Goal: Information Seeking & Learning: Learn about a topic

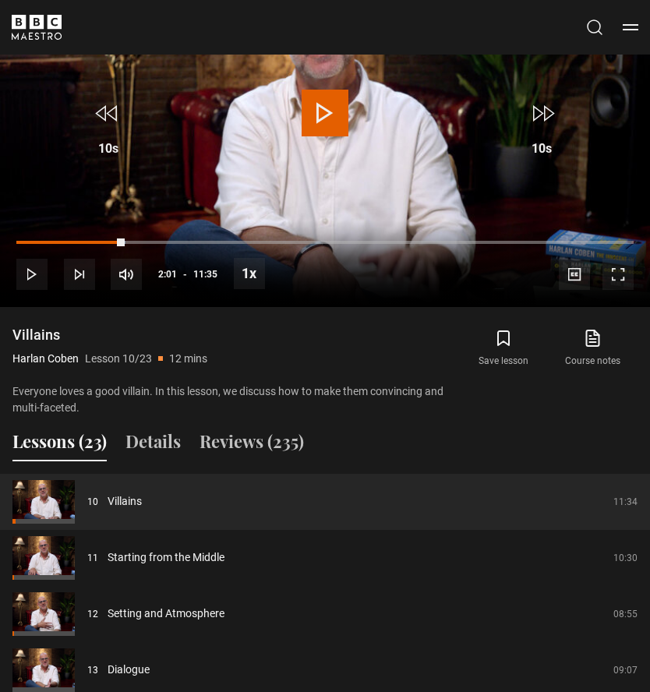
scroll to position [1337, 0]
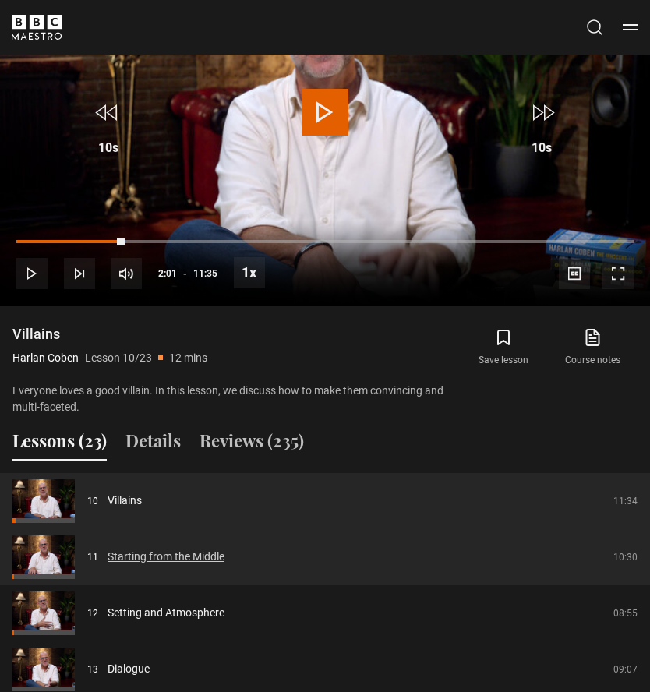
click at [222, 549] on link "Starting from the Middle" at bounding box center [165, 557] width 117 height 16
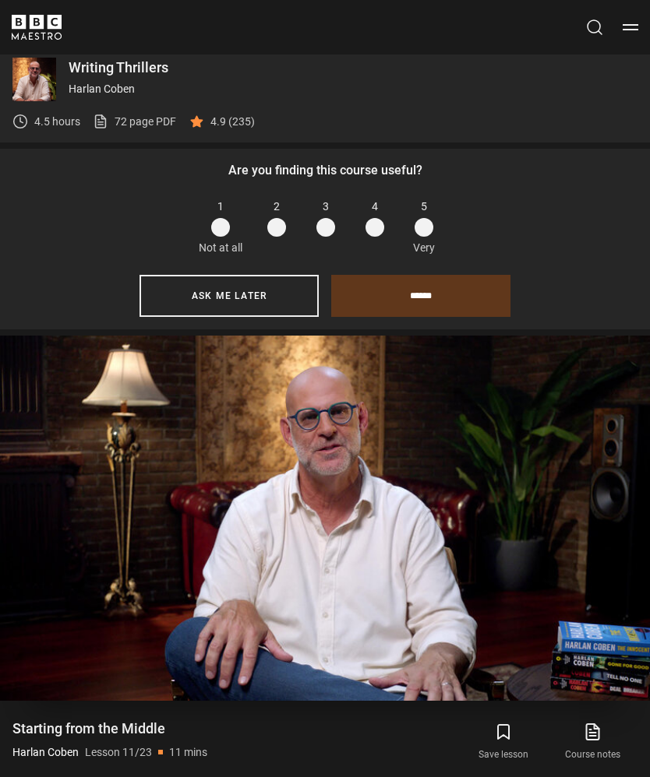
click at [266, 624] on video-js "Video Player is loading. Play Lesson Starting from the Middle 10s Skip Back 10 …" at bounding box center [325, 518] width 650 height 365
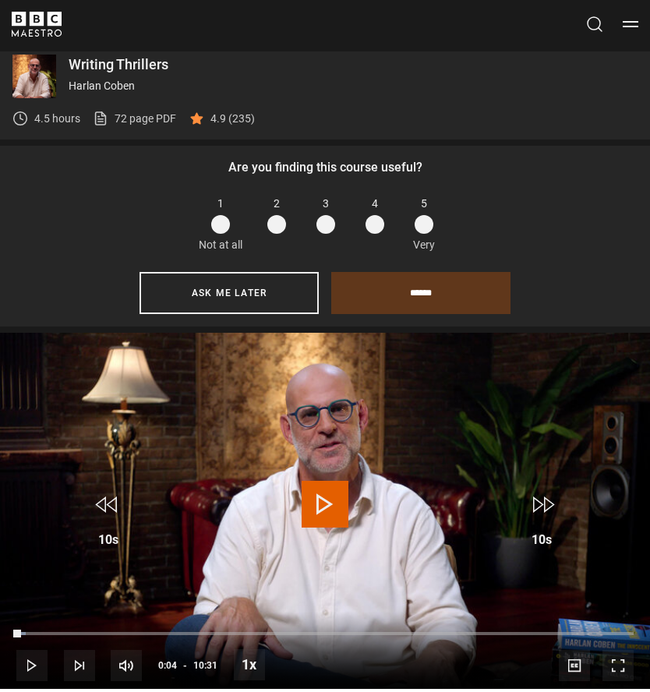
scroll to position [947, 0]
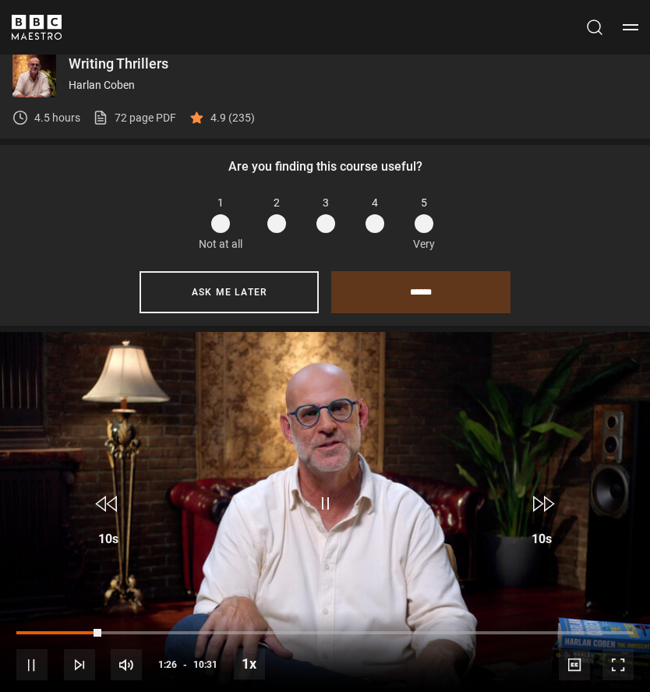
click at [15, 613] on div "10s Skip Back 10 seconds Pause 10s Skip Forward 10 seconds Loaded : 1.59% Pause…" at bounding box center [325, 654] width 650 height 86
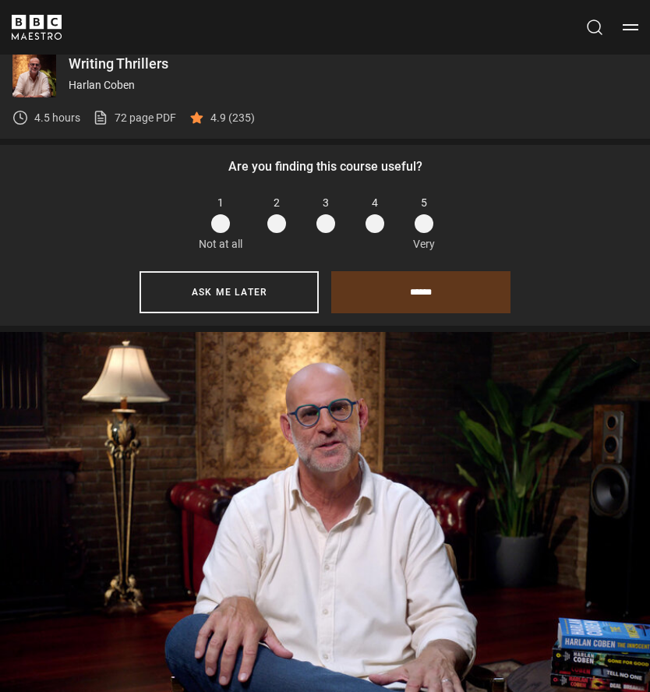
click at [364, 504] on video-js "Video Player is loading. Play Lesson Starting from the Middle 10s Skip Back 10 …" at bounding box center [325, 514] width 650 height 365
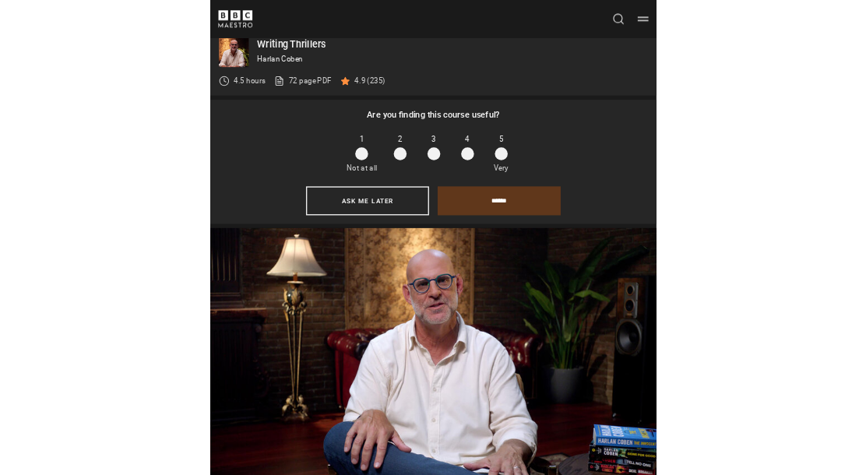
scroll to position [760, 0]
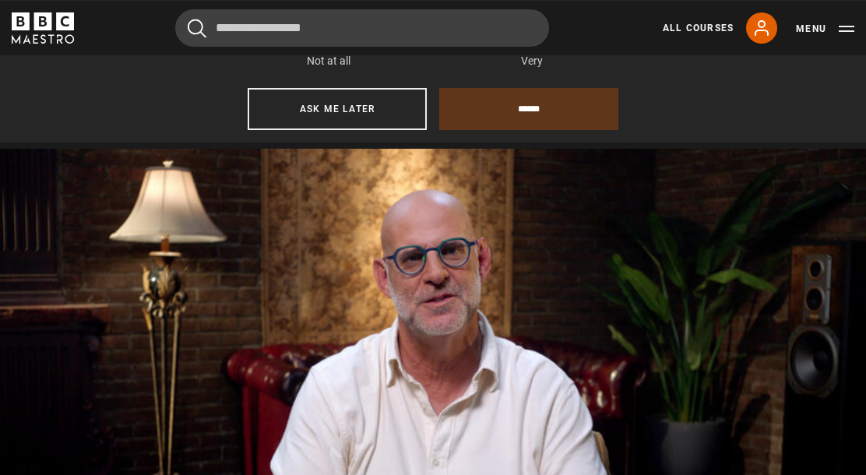
click at [649, 338] on video-js "Video Player is loading. Play Lesson Starting from the Middle 10s Skip Back 10 …" at bounding box center [433, 392] width 866 height 488
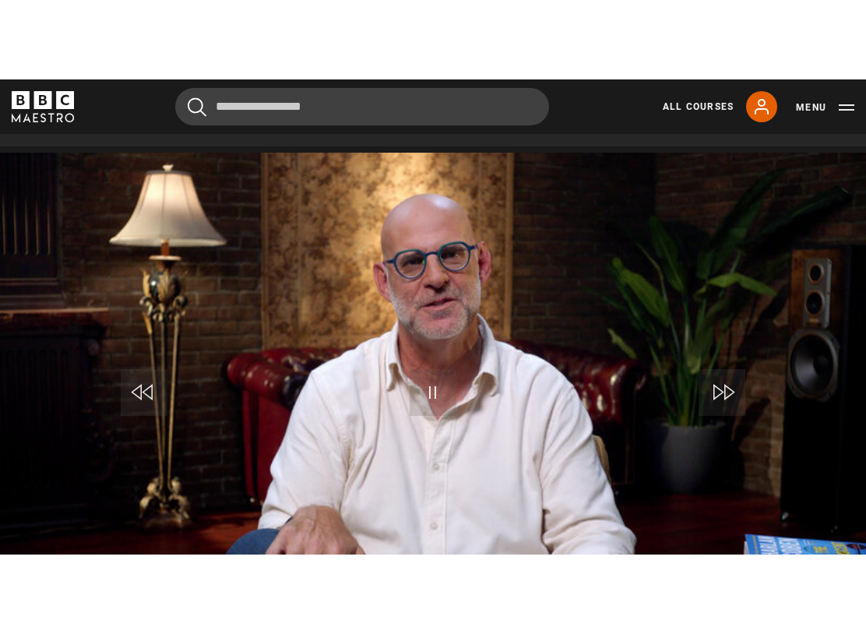
scroll to position [0, 0]
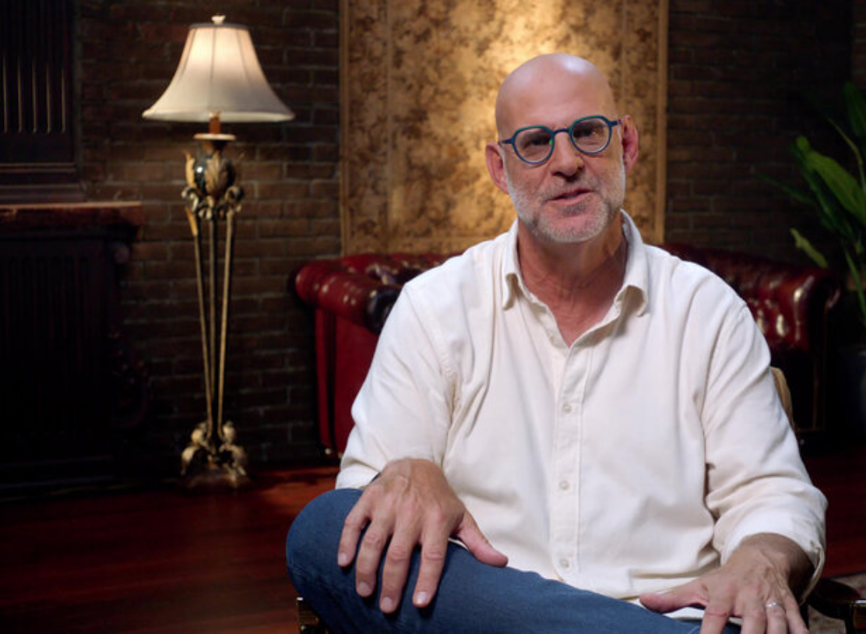
click at [611, 466] on video-js "Video Player is loading. Play Lesson Starting from the Middle 10s Skip Back 10 …" at bounding box center [433, 317] width 866 height 634
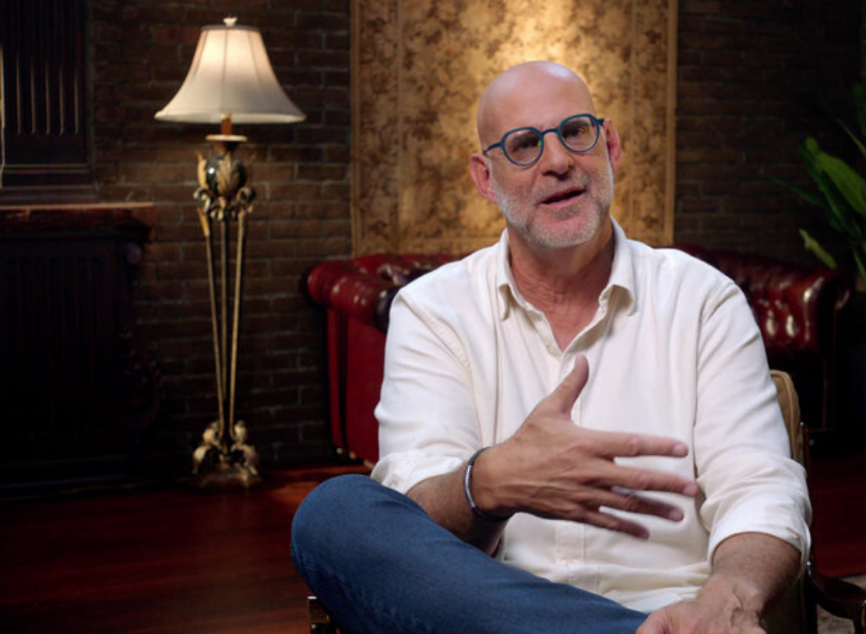
click at [315, 466] on video-js "Video Player is loading. Play Lesson Setting and Atmosphere 10s Skip Back 10 se…" at bounding box center [433, 317] width 866 height 634
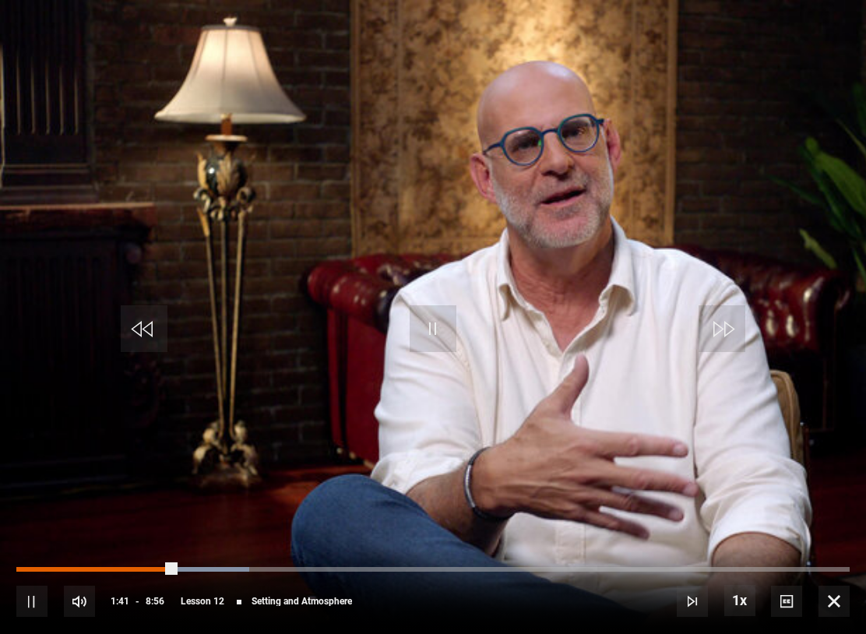
click at [164, 560] on div "Progress Bar" at bounding box center [95, 569] width 159 height 5
click at [216, 560] on div "Progress Bar" at bounding box center [115, 569] width 199 height 5
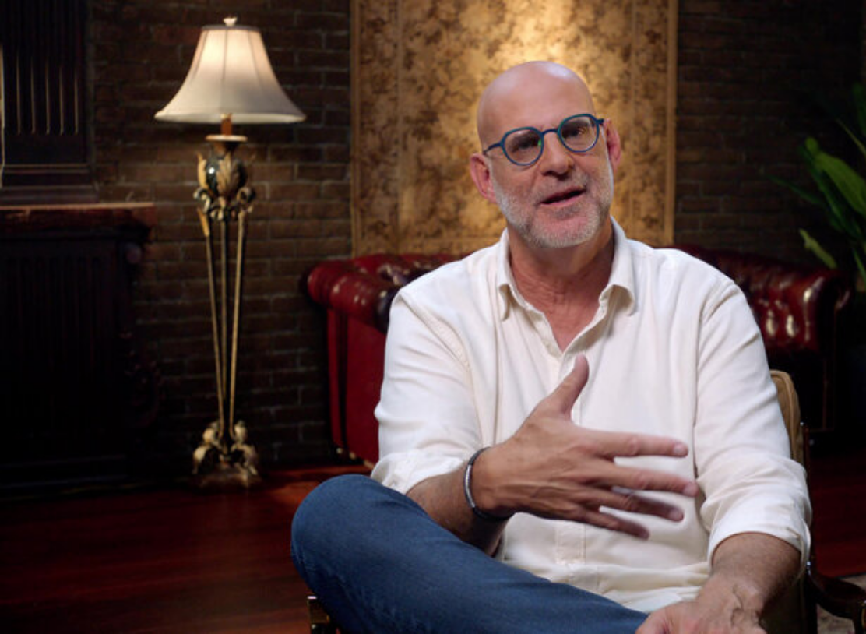
click at [455, 463] on video-js "Video Player is loading. Play Lesson Setting and Atmosphere 10s Skip Back 10 se…" at bounding box center [433, 317] width 866 height 634
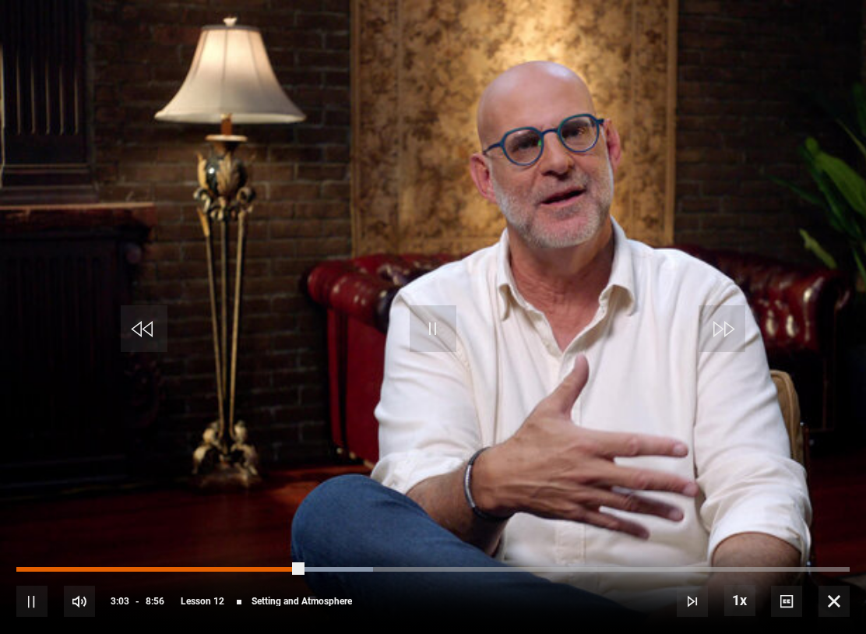
click at [299, 560] on div "Progress Bar" at bounding box center [159, 569] width 286 height 5
click at [294, 560] on div "Progress Bar" at bounding box center [159, 569] width 287 height 5
click at [264, 560] on div "Progress Bar" at bounding box center [155, 569] width 279 height 5
click at [270, 560] on div "Progress Bar" at bounding box center [156, 569] width 280 height 5
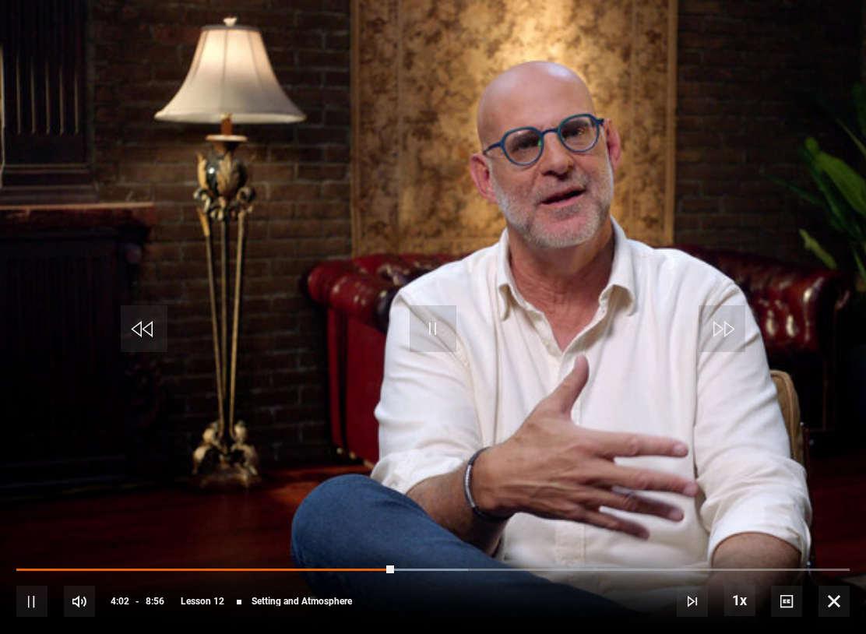
click at [537, 433] on video-js "Video Player is loading. Play Lesson Setting and Atmosphere 10s Skip Back 10 se…" at bounding box center [433, 317] width 866 height 634
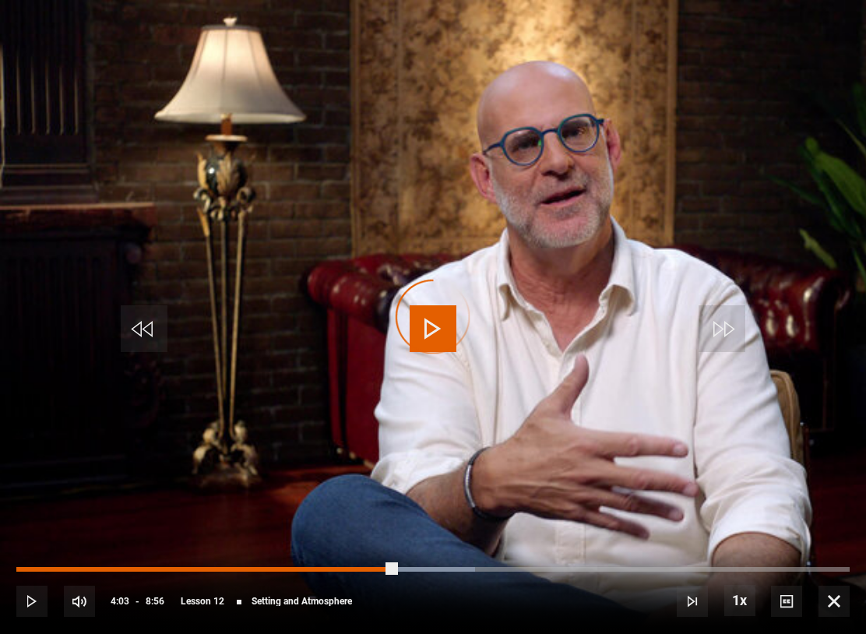
click at [396, 560] on div "Progress Bar" at bounding box center [205, 569] width 379 height 5
click at [446, 560] on div "Progress Bar" at bounding box center [231, 569] width 430 height 5
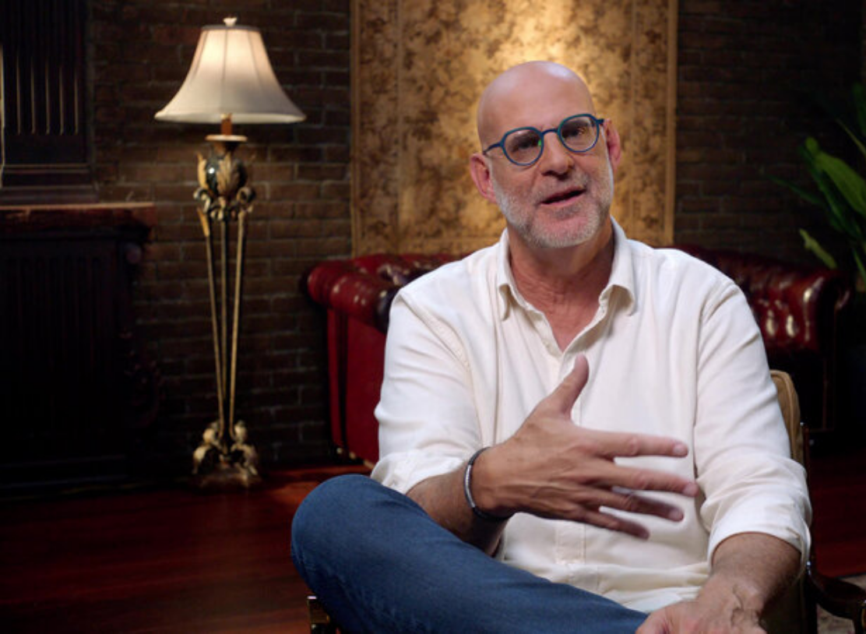
click at [596, 541] on video-js "Video Player is loading. Play Lesson Setting and Atmosphere 10s Skip Back 10 se…" at bounding box center [433, 317] width 866 height 634
click at [199, 254] on video-js "Video Player is loading. Play Lesson Setting and Atmosphere 10s Skip Back 10 se…" at bounding box center [433, 317] width 866 height 634
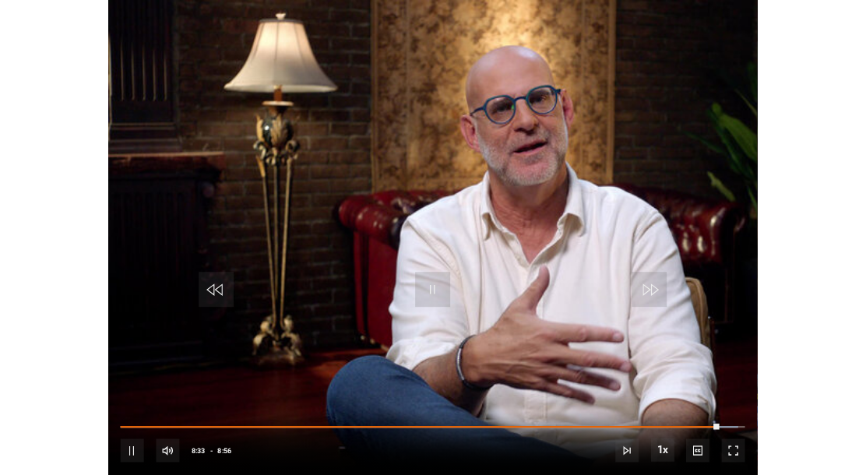
scroll to position [901, 0]
